Goal: Task Accomplishment & Management: Manage account settings

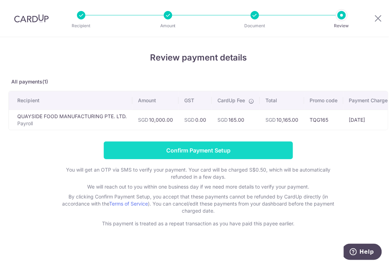
click at [201, 152] on input "Confirm Payment Setup" at bounding box center [198, 150] width 189 height 18
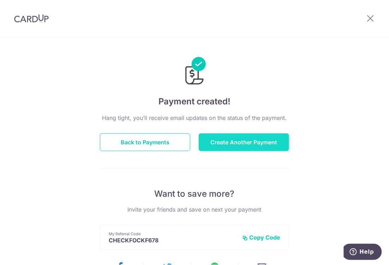
click at [263, 139] on button "Create Another Payment" at bounding box center [244, 142] width 90 height 18
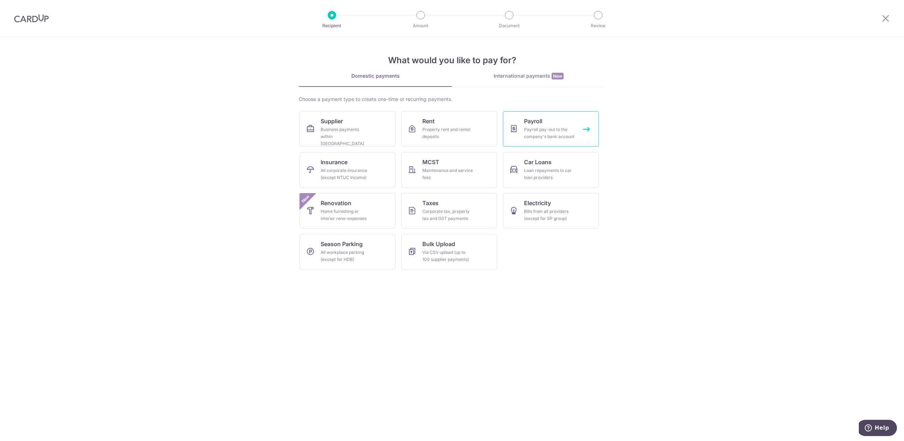
click at [389, 133] on div "Payroll pay-out to the company's bank account" at bounding box center [549, 133] width 51 height 14
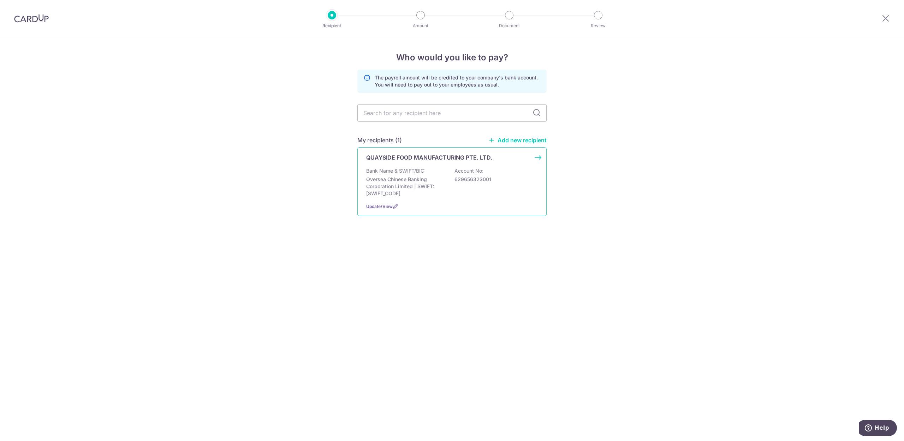
click at [406, 170] on p "Bank Name & SWIFT/BIC:" at bounding box center [395, 170] width 59 height 7
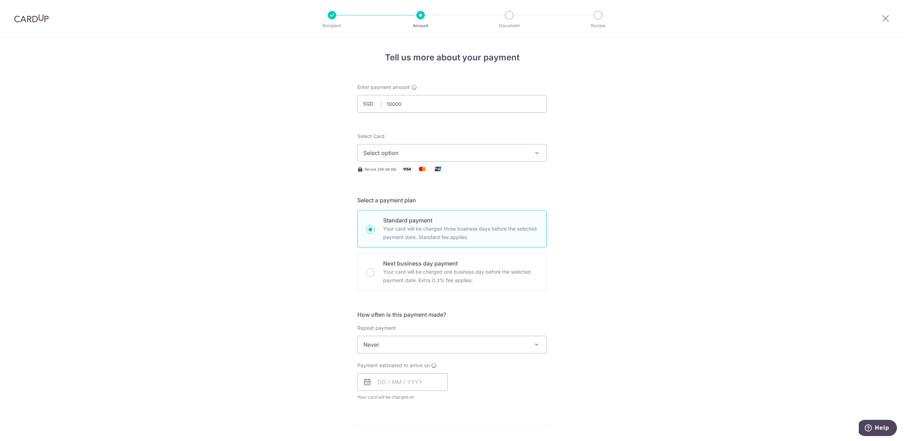
type input "10,000.00"
click at [373, 155] on span "Select option" at bounding box center [446, 153] width 165 height 8
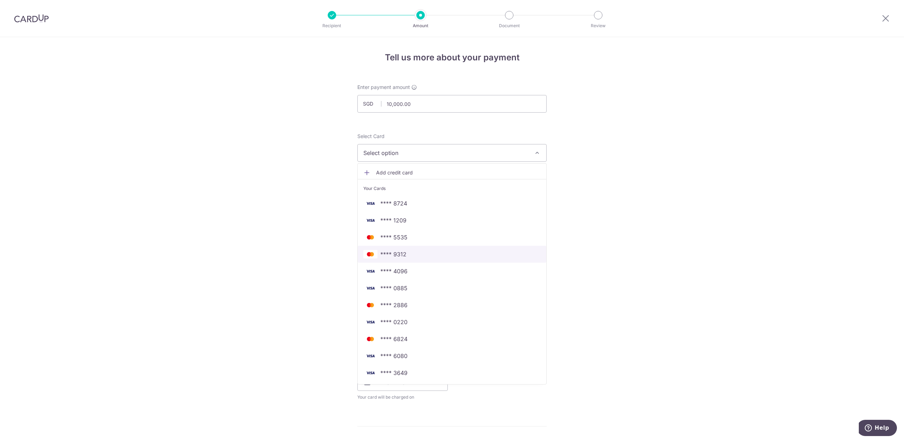
click at [395, 259] on link "**** 9312" at bounding box center [452, 254] width 189 height 17
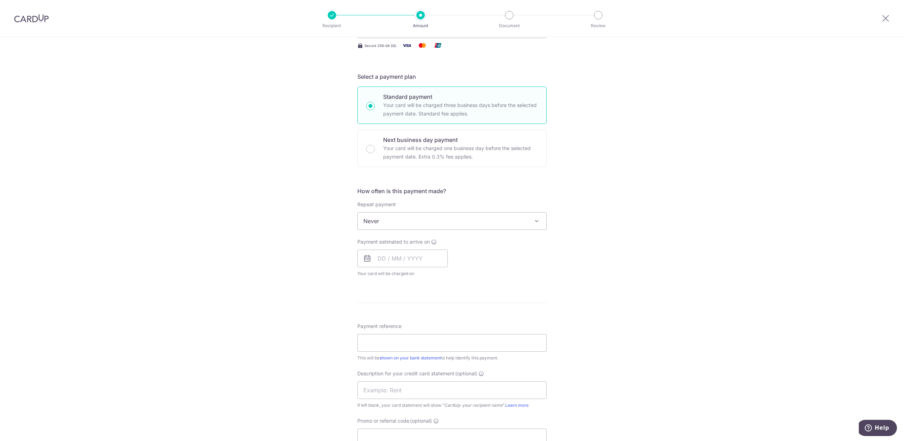
scroll to position [141, 0]
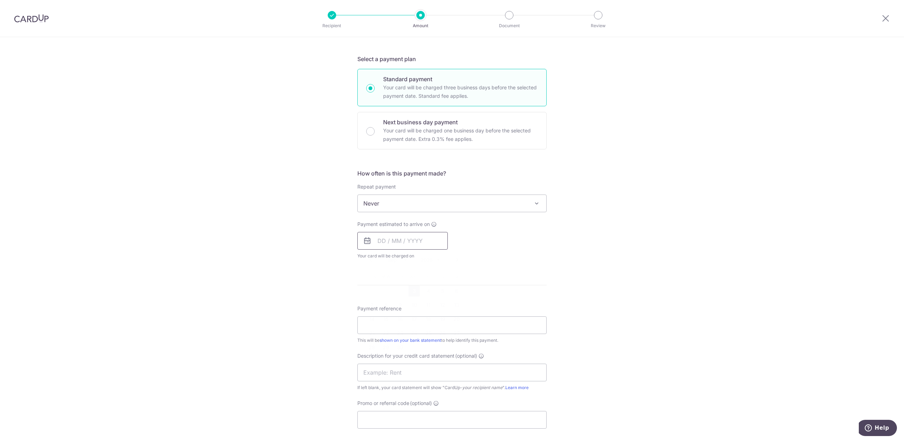
click at [405, 241] on input "text" at bounding box center [403, 241] width 90 height 18
click at [413, 294] on link "3" at bounding box center [414, 290] width 11 height 11
type input "03/09/2025"
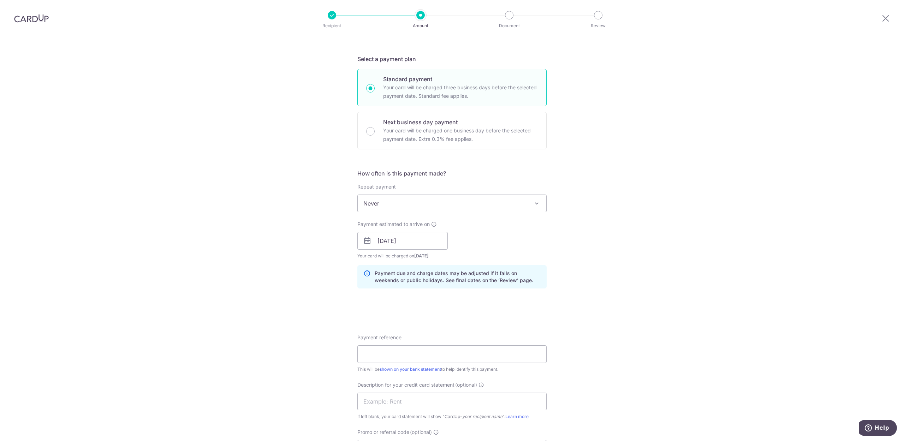
click at [699, 205] on div "Tell us more about your payment Enter payment amount SGD 10,000.00 10000.00 Sel…" at bounding box center [452, 250] width 904 height 708
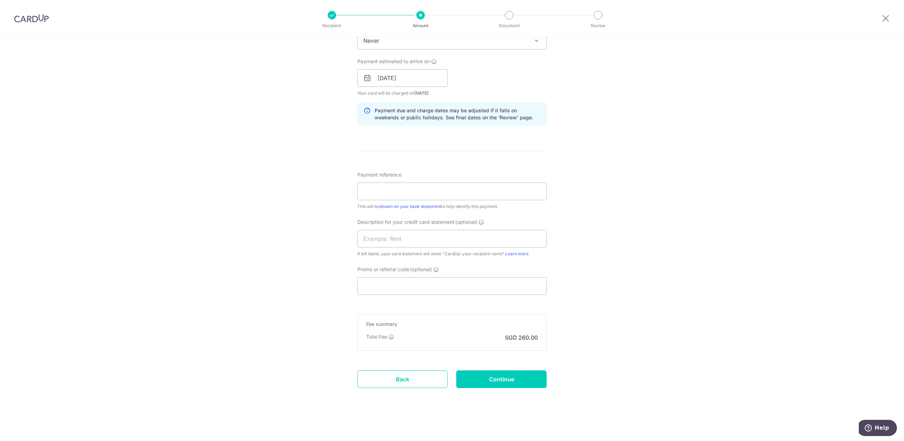
scroll to position [306, 0]
click at [433, 190] on input "Payment reference" at bounding box center [452, 192] width 189 height 18
type input "G"
type input "QFM AUG SALRY STANDARD MASTER9312"
click at [501, 377] on input "Continue" at bounding box center [501, 380] width 90 height 18
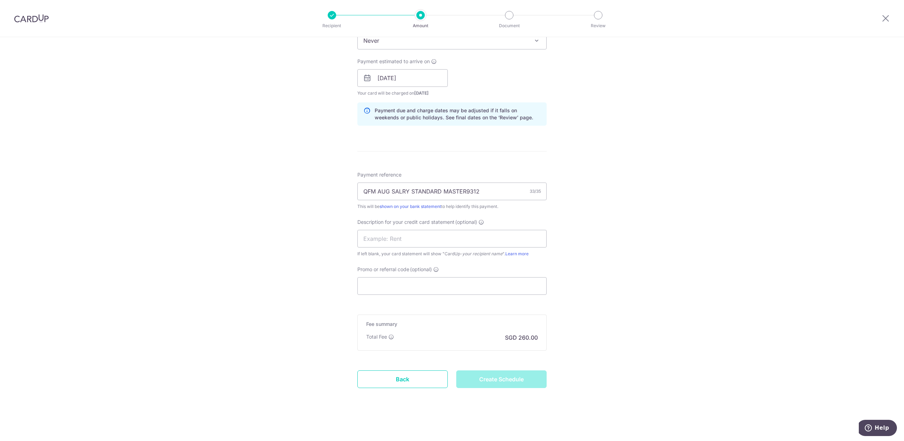
type input "Create Schedule"
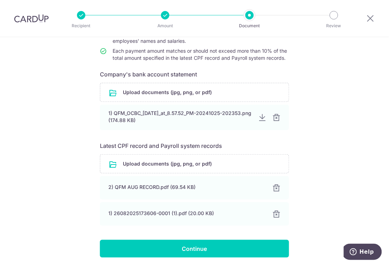
scroll to position [120, 0]
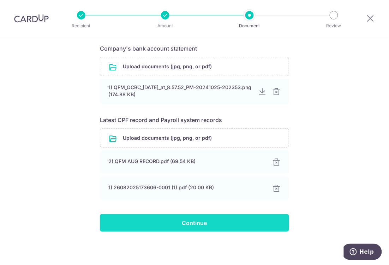
click at [193, 219] on input "Continue" at bounding box center [194, 223] width 189 height 18
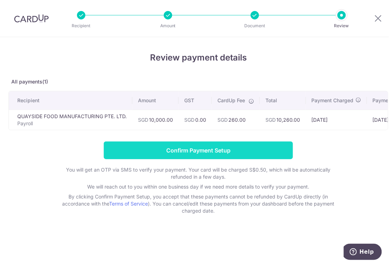
click at [201, 152] on input "Confirm Payment Setup" at bounding box center [198, 150] width 189 height 18
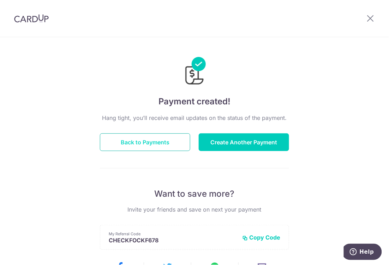
click at [137, 143] on button "Back to Payments" at bounding box center [145, 142] width 90 height 18
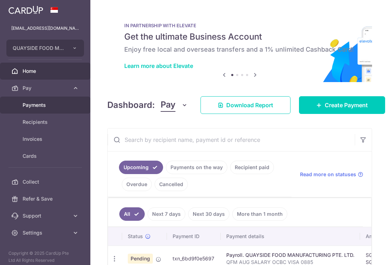
click at [38, 105] on span "Payments" at bounding box center [46, 104] width 47 height 7
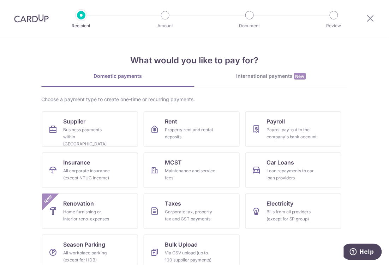
scroll to position [10, 0]
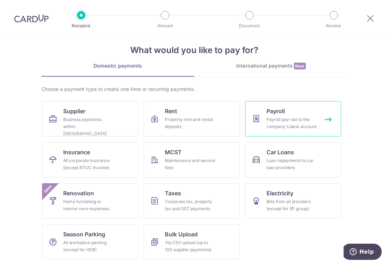
click at [279, 124] on div "Payroll pay-out to the company's bank account" at bounding box center [292, 123] width 51 height 14
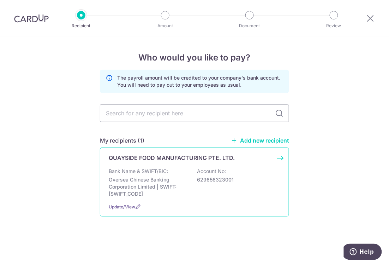
click at [133, 183] on p "Oversea Chinese Banking Corporation Limited | SWIFT: OCBCSGSGXXX" at bounding box center [148, 186] width 79 height 21
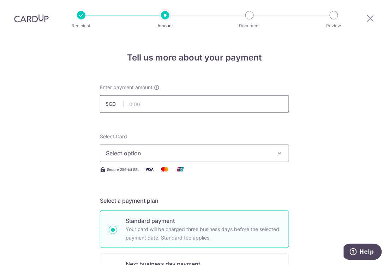
click at [153, 107] on input "text" at bounding box center [194, 104] width 189 height 18
type input "26,000.00"
click at [119, 150] on span "Select option" at bounding box center [188, 153] width 165 height 8
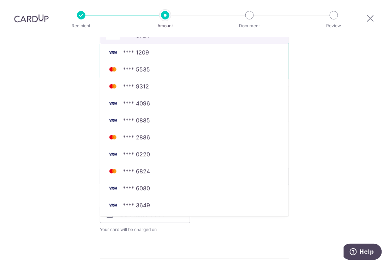
scroll to position [235, 0]
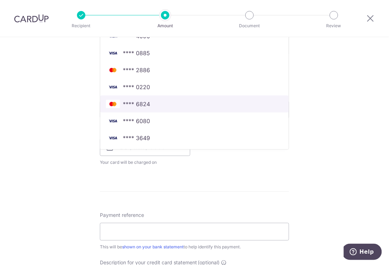
click at [135, 99] on link "**** 6824" at bounding box center [194, 103] width 189 height 17
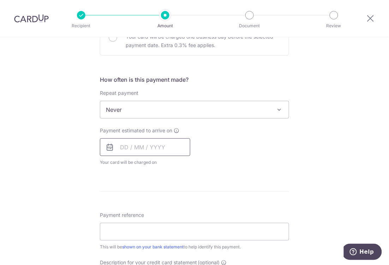
click at [128, 152] on input "text" at bounding box center [145, 147] width 90 height 18
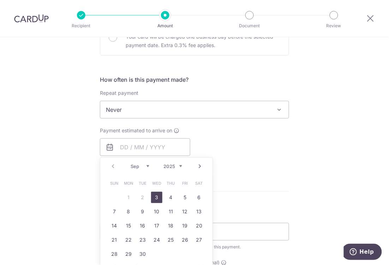
click at [154, 198] on link "3" at bounding box center [156, 196] width 11 height 11
type input "[DATE]"
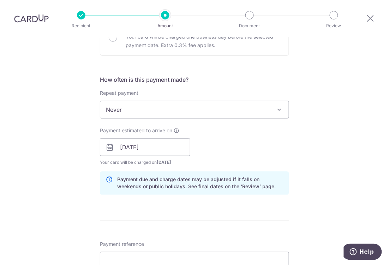
click at [319, 148] on div "Tell us more about your payment Enter payment amount SGD 26,000.00 26000.00 Sel…" at bounding box center [194, 156] width 389 height 708
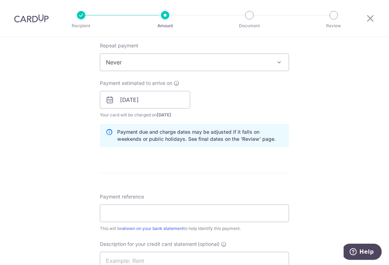
scroll to position [330, 0]
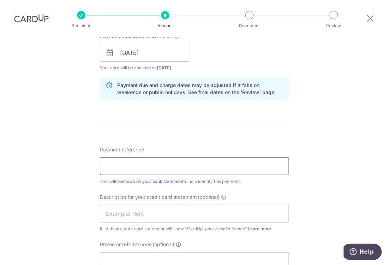
click at [144, 163] on input "Payment reference" at bounding box center [194, 166] width 189 height 18
drag, startPoint x: 225, startPoint y: 167, endPoint x: 158, endPoint y: 169, distance: 67.2
click at [158, 169] on input "QFM AUG SALARY OCBC VISA 0885" at bounding box center [194, 166] width 189 height 18
click at [193, 167] on input "QFM AUG SALARY CITI MASTER6824" at bounding box center [194, 166] width 189 height 18
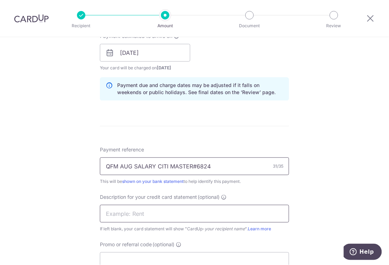
type input "QFM AUG SALARY CITI MASTER#6824"
click at [177, 207] on input "text" at bounding box center [194, 214] width 189 height 18
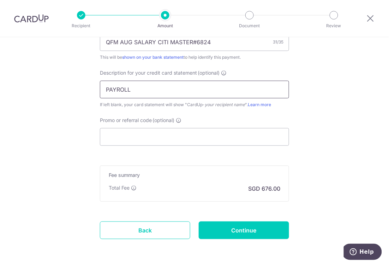
scroll to position [482, 0]
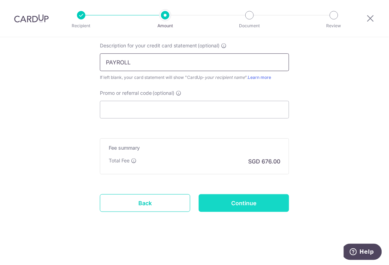
type input "PAYROLL"
click at [242, 201] on input "Continue" at bounding box center [244, 203] width 90 height 18
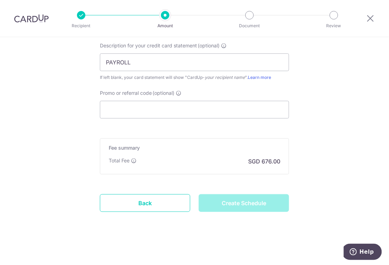
type input "Create Schedule"
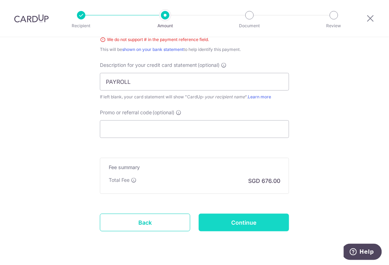
click at [236, 220] on input "Continue" at bounding box center [244, 222] width 90 height 18
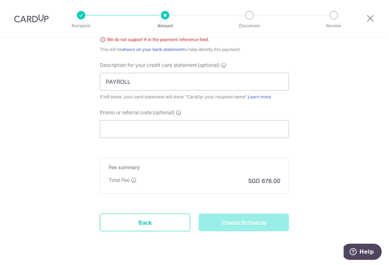
type input "Create Schedule"
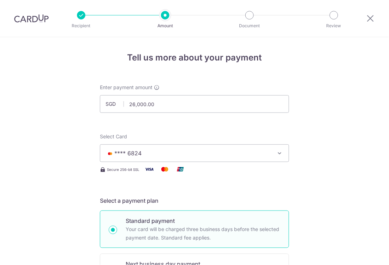
scroll to position [424, 0]
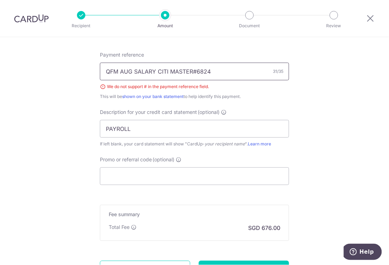
click at [192, 72] on input "QFM AUG SALARY CITI MASTER#6824" at bounding box center [194, 72] width 189 height 18
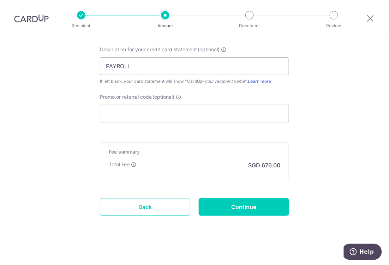
scroll to position [492, 0]
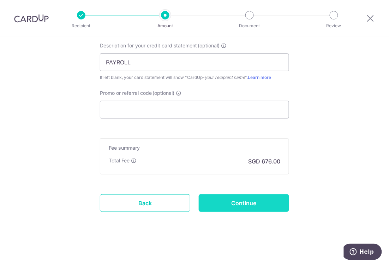
type input "QFM AUG SALARY CITI MASTER 6824"
click at [245, 201] on input "Continue" at bounding box center [244, 203] width 90 height 18
type input "Create Schedule"
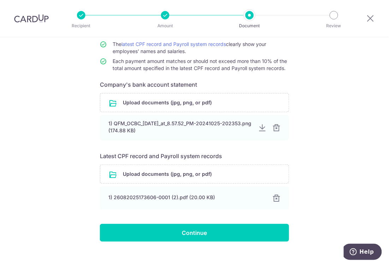
scroll to position [94, 0]
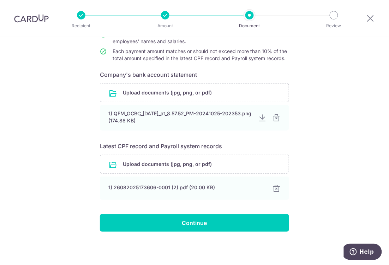
click at [328, 135] on div "Help us verify your payment Your supporting documents will enable us to approve…" at bounding box center [194, 104] width 389 height 321
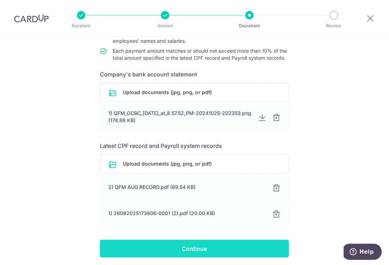
click at [193, 246] on input "Continue" at bounding box center [194, 249] width 189 height 18
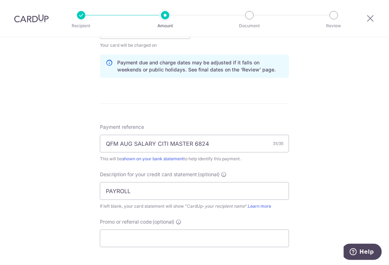
scroll to position [482, 0]
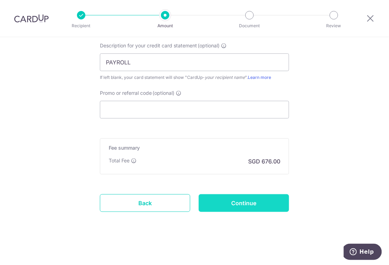
click at [248, 204] on input "Continue" at bounding box center [244, 203] width 90 height 18
type input "25,664.00"
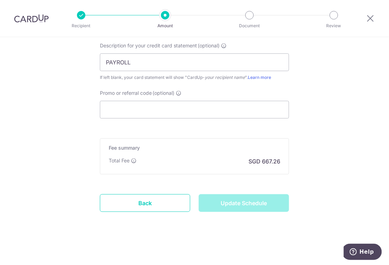
type input "Update Schedule"
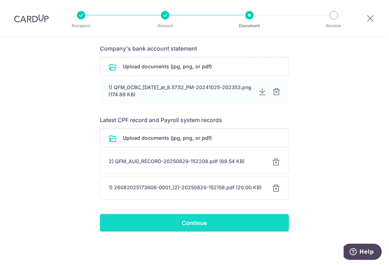
click at [193, 224] on input "Continue" at bounding box center [194, 223] width 189 height 18
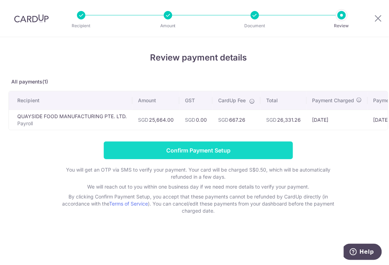
drag, startPoint x: 0, startPoint y: 0, endPoint x: 204, endPoint y: 150, distance: 253.0
click at [204, 150] on input "Confirm Payment Setup" at bounding box center [198, 150] width 189 height 18
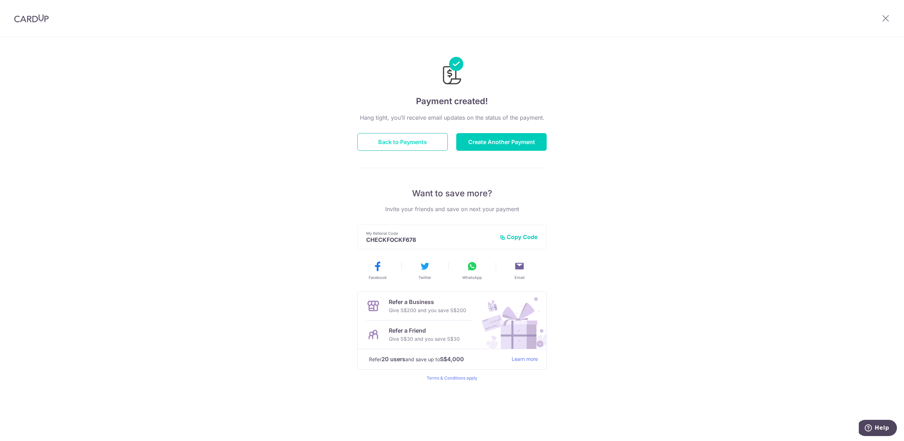
click at [389, 142] on button "Back to Payments" at bounding box center [403, 142] width 90 height 18
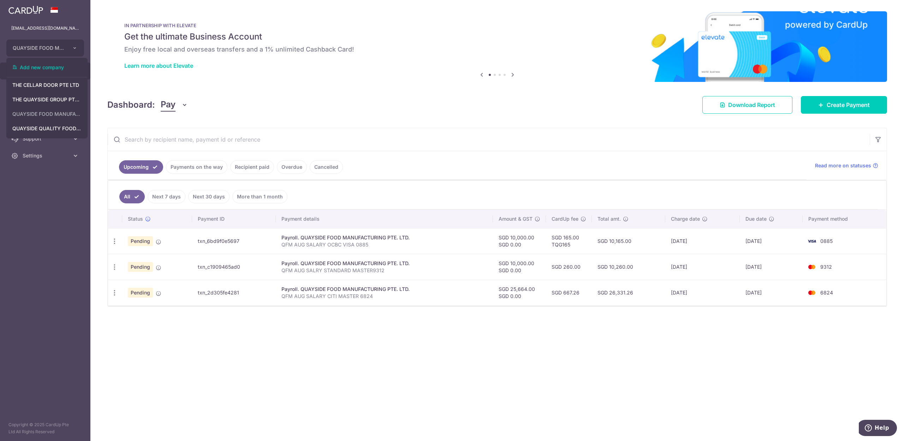
click at [355, 88] on div "× Pause Schedule Pause all future payments in this series Pause just this one p…" at bounding box center [497, 220] width 814 height 441
